Goal: Task Accomplishment & Management: Manage account settings

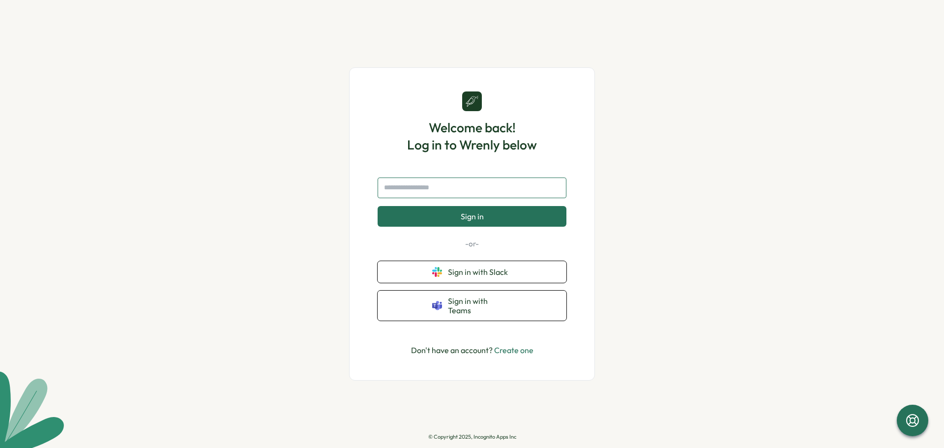
click at [434, 195] on input "text" at bounding box center [472, 188] width 189 height 21
click at [378, 206] on button "Sign in" at bounding box center [472, 216] width 189 height 21
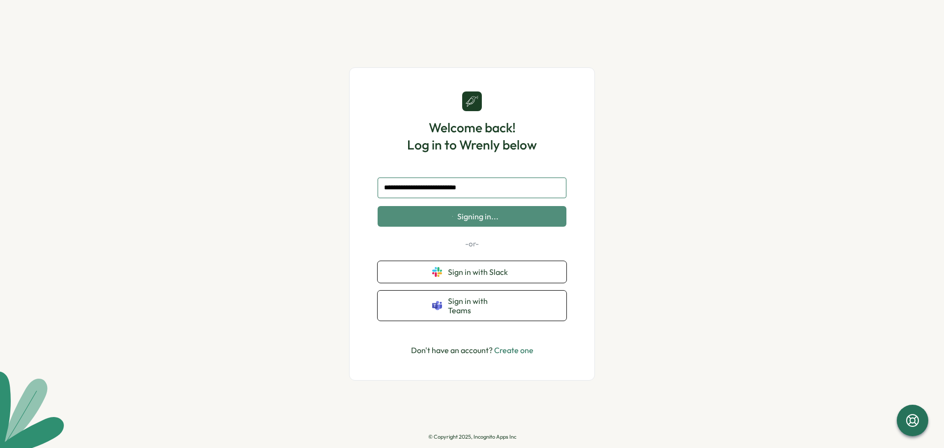
type input "**********"
